Goal: Task Accomplishment & Management: Manage account settings

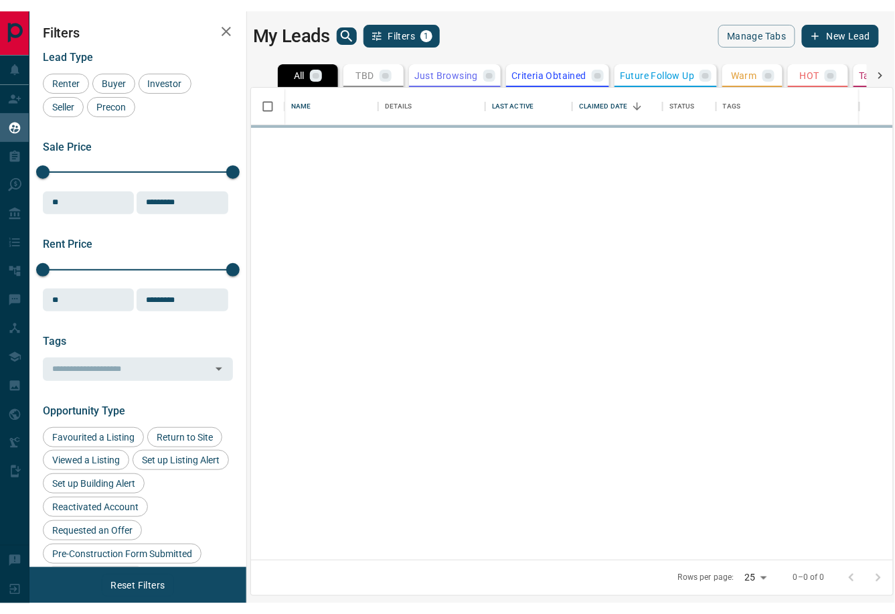
scroll to position [472, 643]
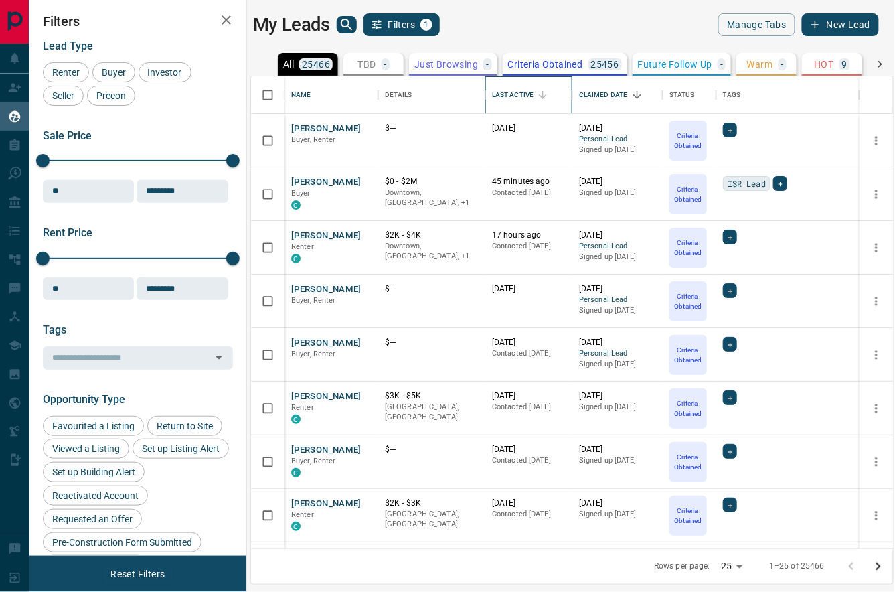
click at [511, 93] on div "Last Active" at bounding box center [513, 94] width 42 height 37
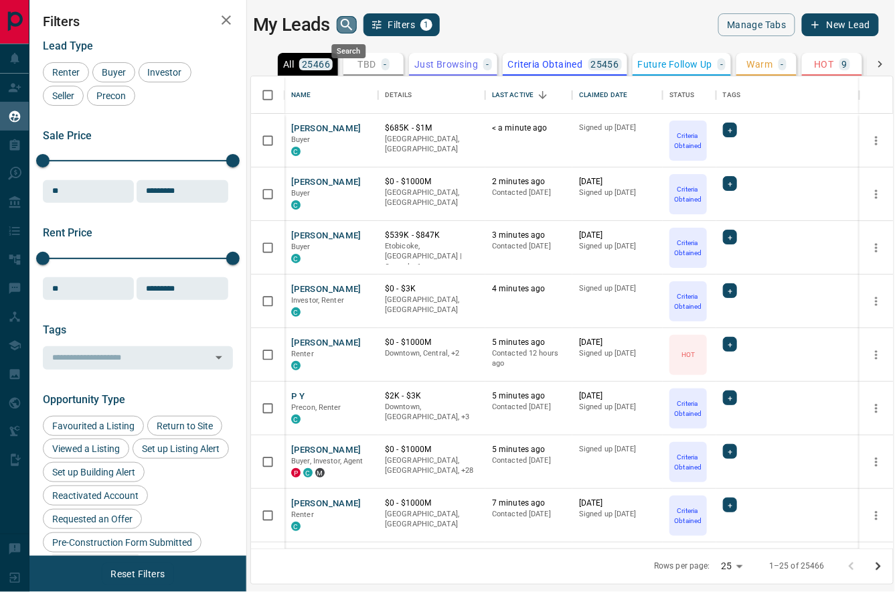
click at [345, 20] on icon "search button" at bounding box center [347, 25] width 16 height 16
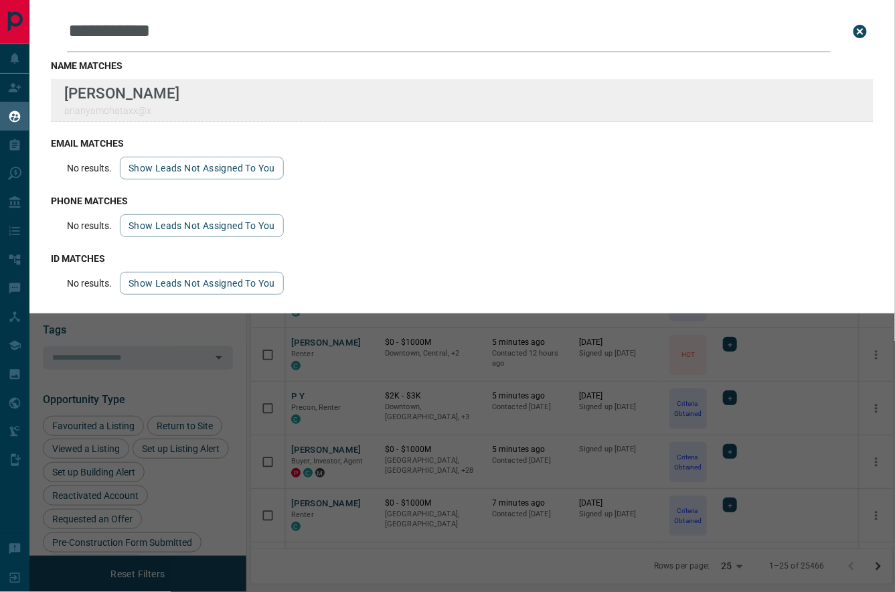
type input "**********"
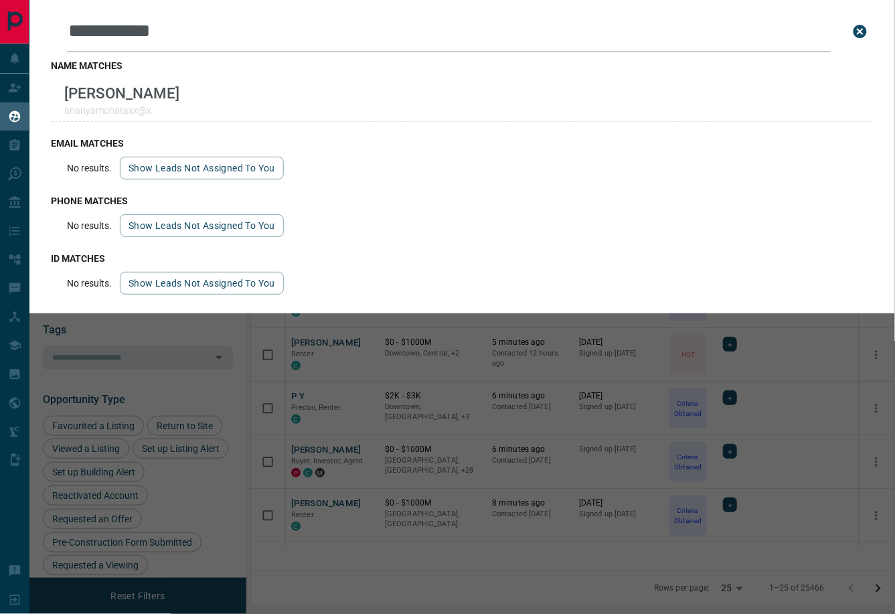
scroll to position [494, 643]
click at [860, 33] on icon "close search bar" at bounding box center [860, 31] width 16 height 16
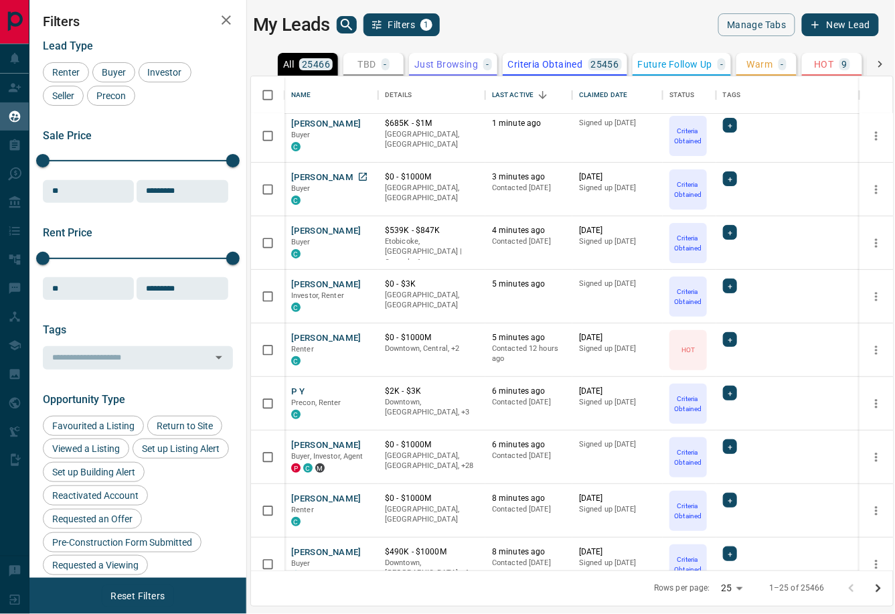
scroll to position [0, 1]
click at [318, 177] on button "[PERSON_NAME]" at bounding box center [326, 177] width 70 height 13
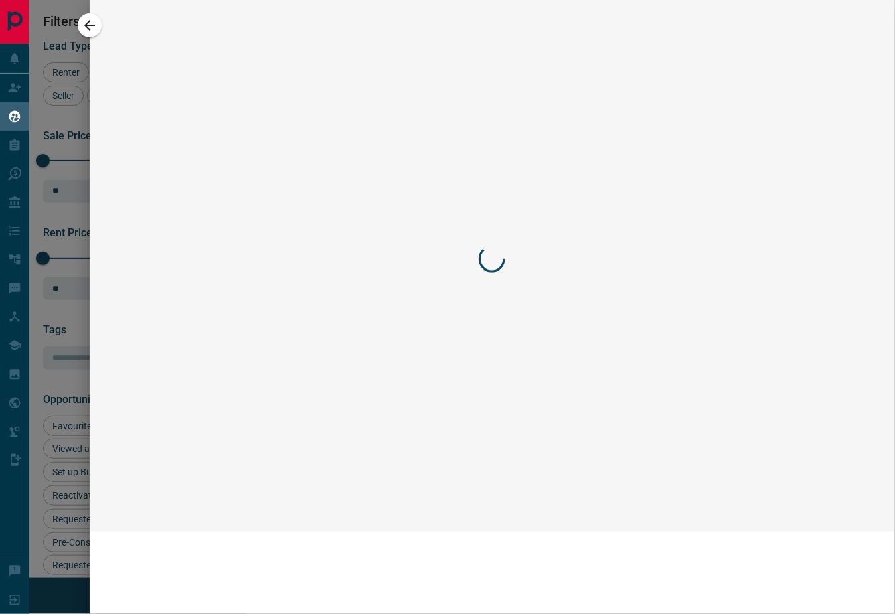
scroll to position [0, 0]
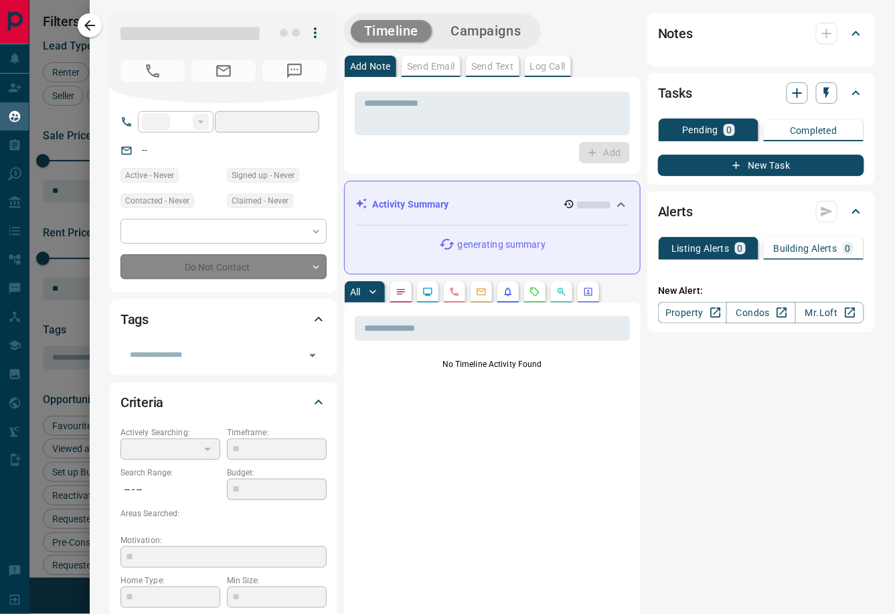
type input "**"
type input "**********"
type input "*"
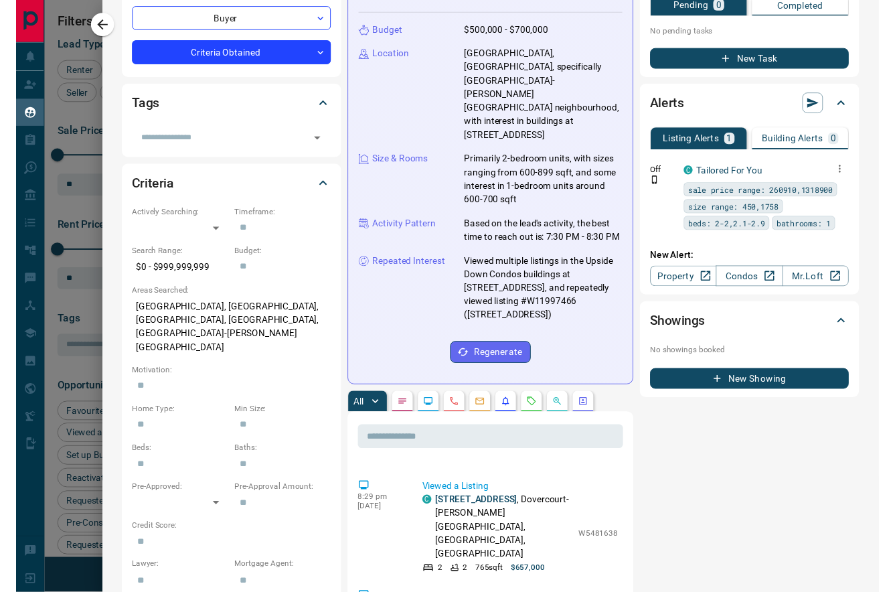
scroll to position [208, 0]
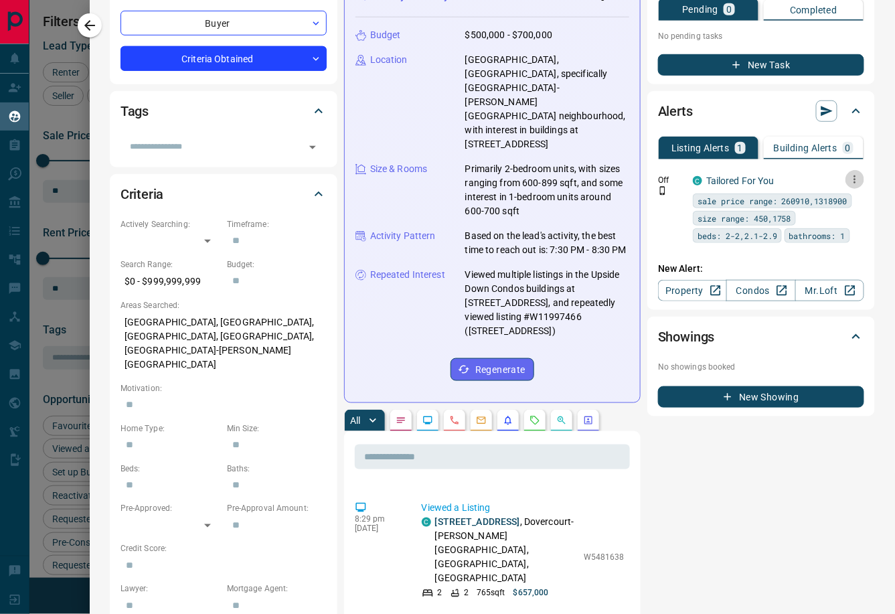
click at [856, 173] on icon "button" at bounding box center [855, 179] width 12 height 12
click at [847, 208] on li "Edit" at bounding box center [834, 208] width 59 height 21
click at [837, 211] on link "Edit" at bounding box center [830, 208] width 29 height 13
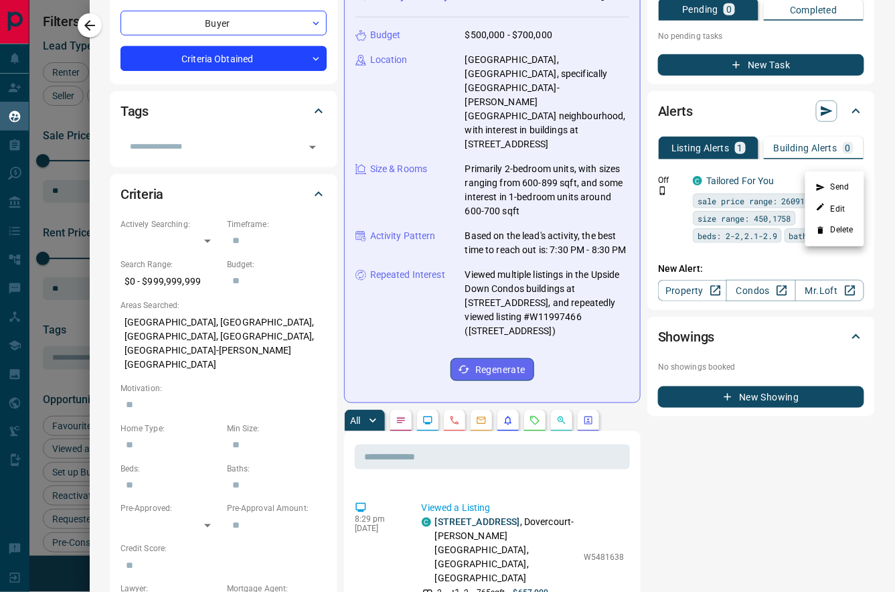
scroll to position [0, 0]
click at [604, 475] on div at bounding box center [447, 296] width 895 height 592
